Goal: Obtain resource: Obtain resource

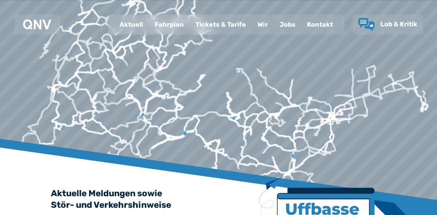
drag, startPoint x: 0, startPoint y: 0, endPoint x: 164, endPoint y: 23, distance: 165.8
click at [164, 23] on div "Fahrplan" at bounding box center [169, 24] width 41 height 19
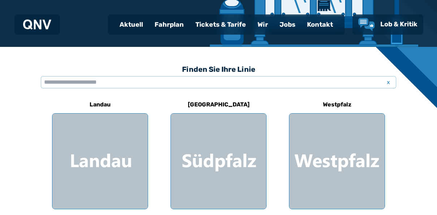
scroll to position [192, 0]
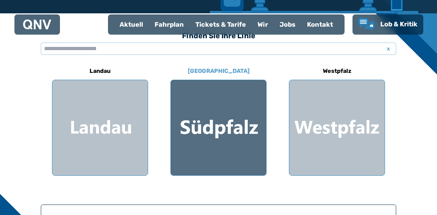
click at [209, 143] on div at bounding box center [218, 127] width 95 height 95
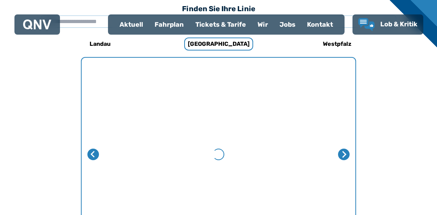
scroll to position [222, 0]
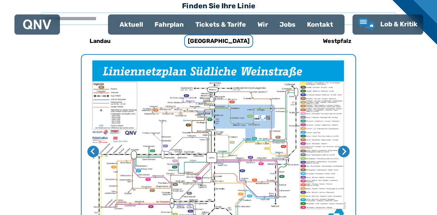
drag, startPoint x: 251, startPoint y: 149, endPoint x: 255, endPoint y: 127, distance: 22.8
click at [255, 127] on img "1 von 2" at bounding box center [219, 151] width 274 height 193
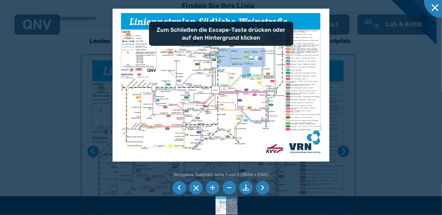
click at [214, 188] on li at bounding box center [213, 188] width 14 height 14
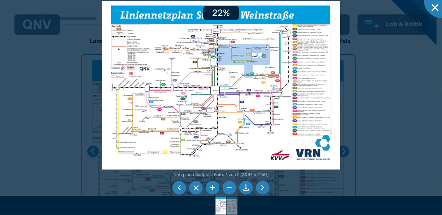
click at [214, 188] on li at bounding box center [213, 188] width 14 height 14
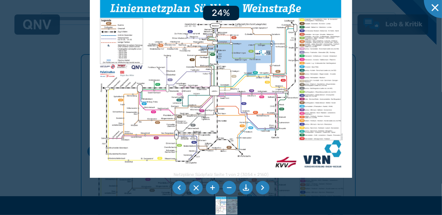
click at [214, 188] on li at bounding box center [213, 188] width 14 height 14
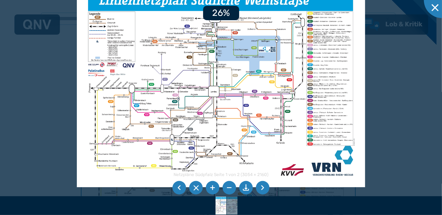
click at [214, 188] on li at bounding box center [213, 188] width 14 height 14
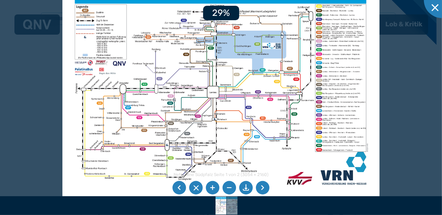
click at [214, 188] on li at bounding box center [213, 188] width 14 height 14
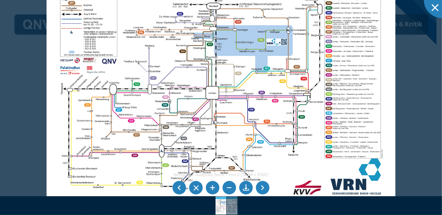
click at [214, 188] on li at bounding box center [213, 188] width 14 height 14
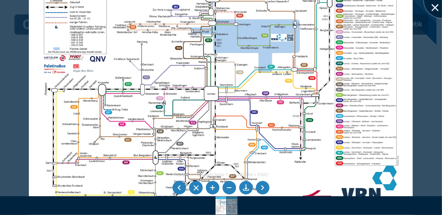
click at [436, 7] on div at bounding box center [442, 0] width 36 height 36
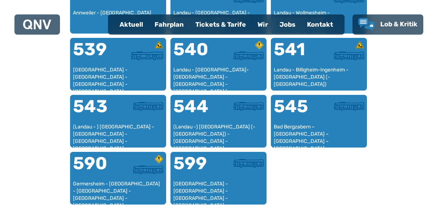
scroll to position [704, 0]
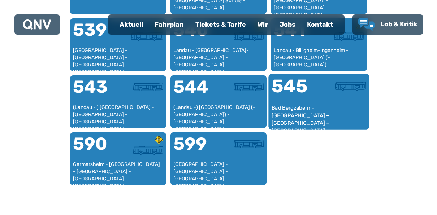
click at [317, 104] on div "Bad Bergzabern – [GEOGRAPHIC_DATA] – [GEOGRAPHIC_DATA] – [GEOGRAPHIC_DATA]" at bounding box center [318, 115] width 95 height 22
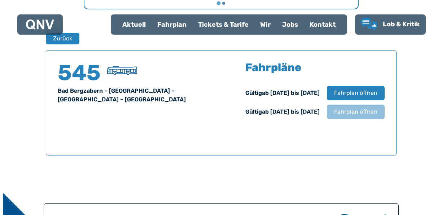
scroll to position [476, 0]
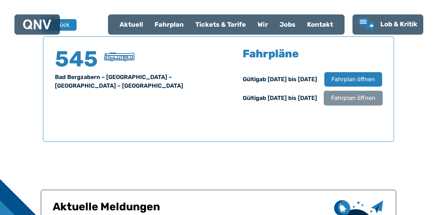
click at [360, 102] on span "Fahrplan öffnen" at bounding box center [353, 98] width 44 height 9
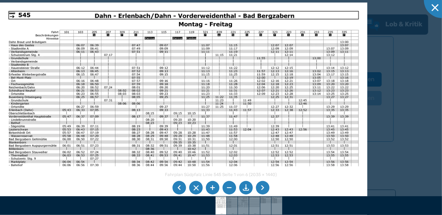
click at [251, 189] on li at bounding box center [246, 188] width 14 height 14
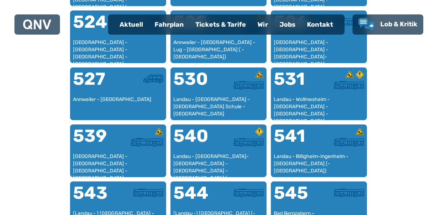
scroll to position [787, 0]
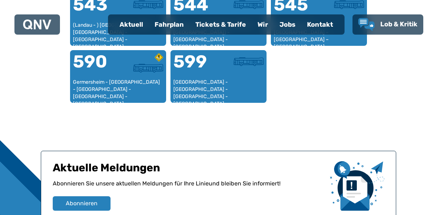
click at [174, 26] on div "Fahrplan" at bounding box center [169, 24] width 41 height 19
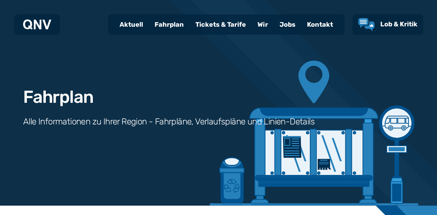
scroll to position [188, 0]
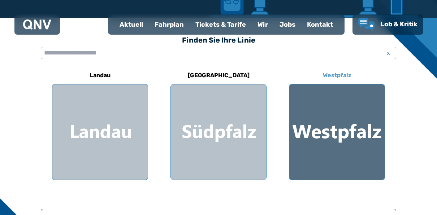
click at [334, 114] on div at bounding box center [336, 131] width 95 height 95
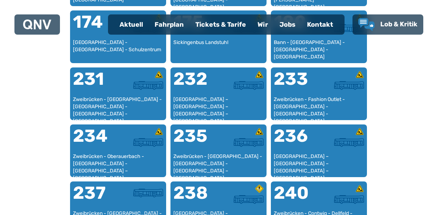
scroll to position [787, 0]
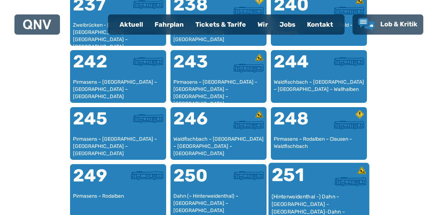
click at [319, 183] on div at bounding box center [342, 181] width 47 height 9
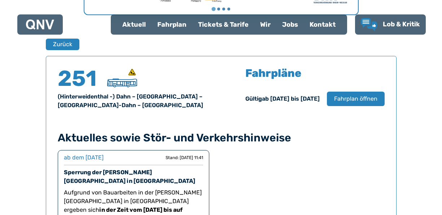
scroll to position [476, 0]
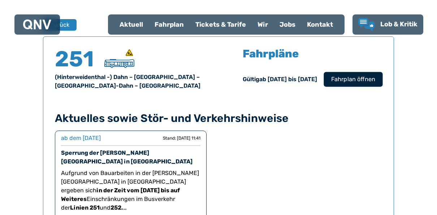
click at [358, 79] on span "Fahrplan öffnen" at bounding box center [353, 79] width 44 height 9
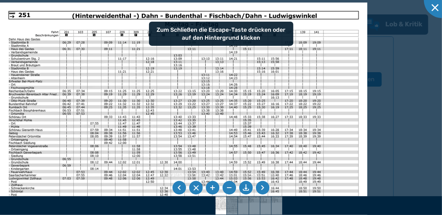
click at [213, 185] on li at bounding box center [213, 188] width 14 height 14
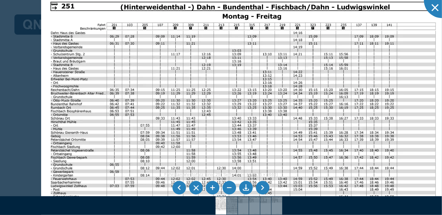
click at [122, 121] on img at bounding box center [243, 135] width 404 height 286
click at [260, 186] on li at bounding box center [263, 188] width 14 height 14
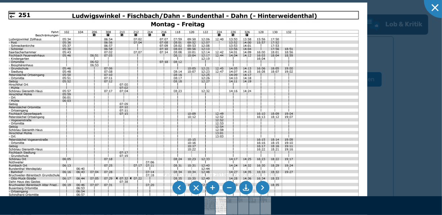
click at [266, 185] on li at bounding box center [263, 188] width 14 height 14
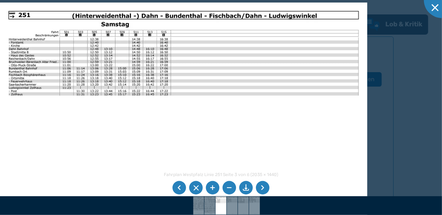
click at [266, 185] on li at bounding box center [263, 188] width 14 height 14
